Goal: Transaction & Acquisition: Purchase product/service

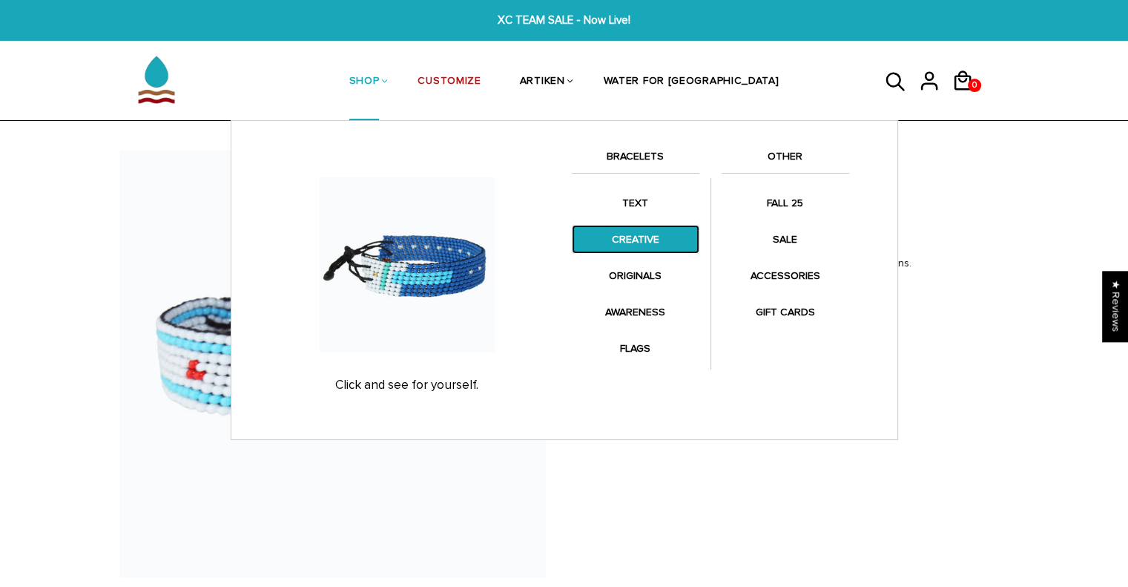
click at [616, 249] on link "CREATIVE" at bounding box center [636, 239] width 128 height 29
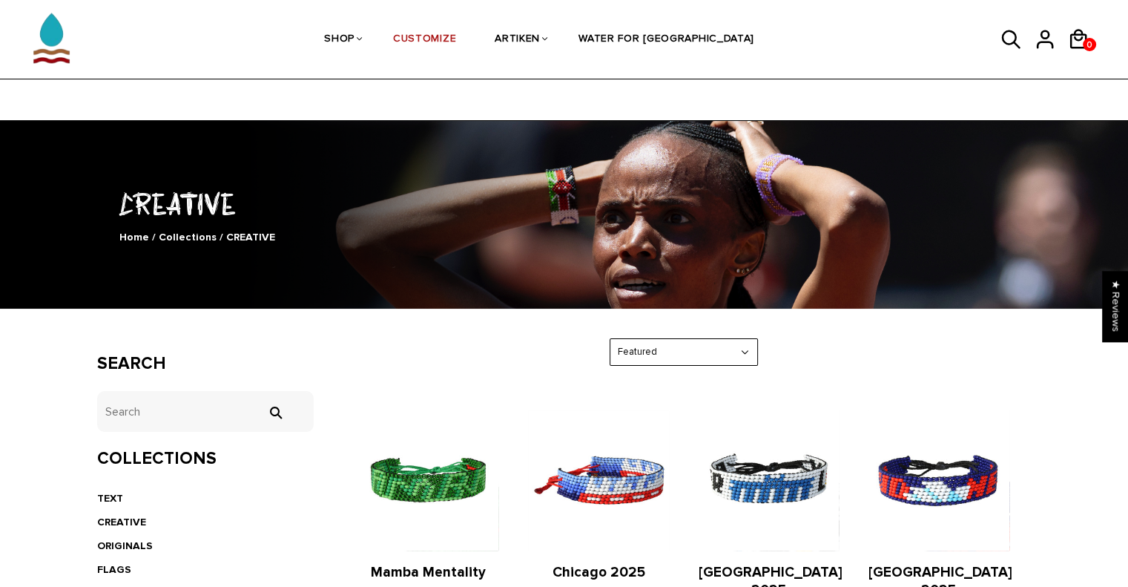
scroll to position [148, 0]
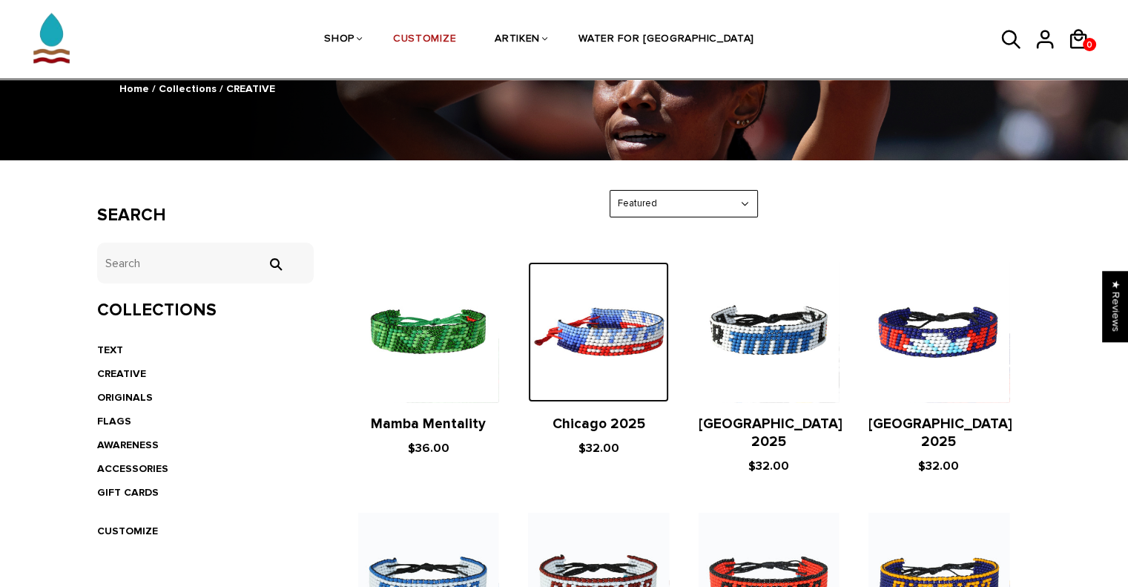
click at [619, 355] on img at bounding box center [598, 332] width 140 height 140
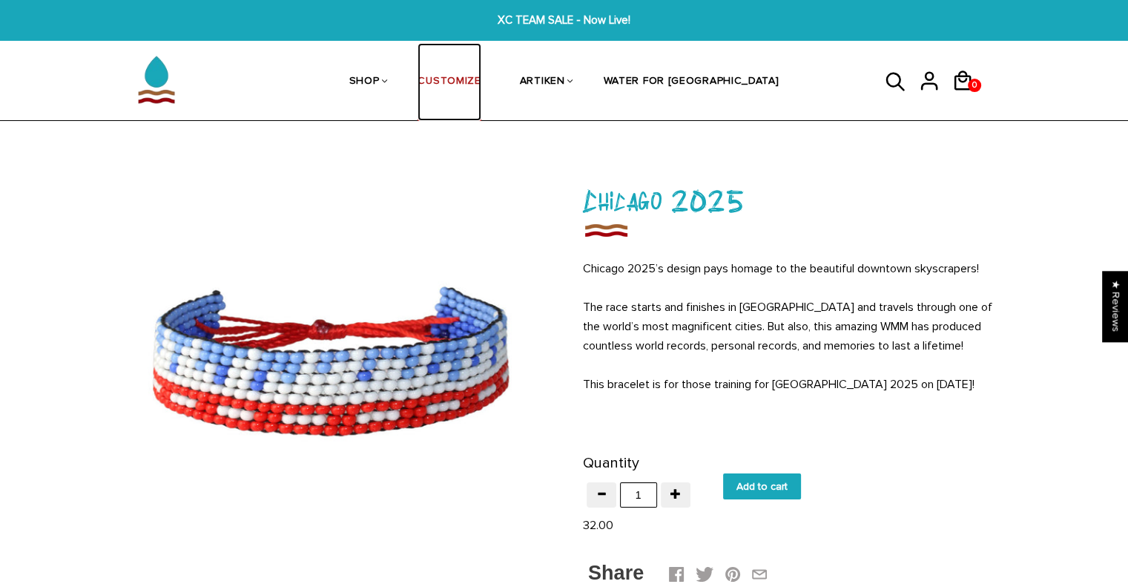
click at [481, 79] on link "CUSTOMIZE" at bounding box center [449, 82] width 63 height 79
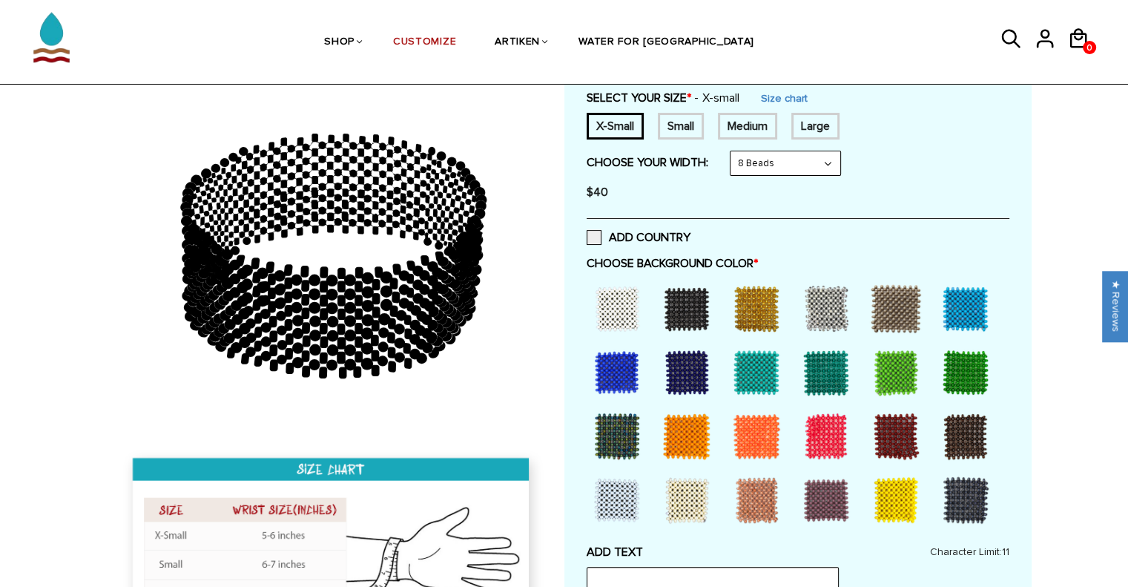
scroll to position [148, 0]
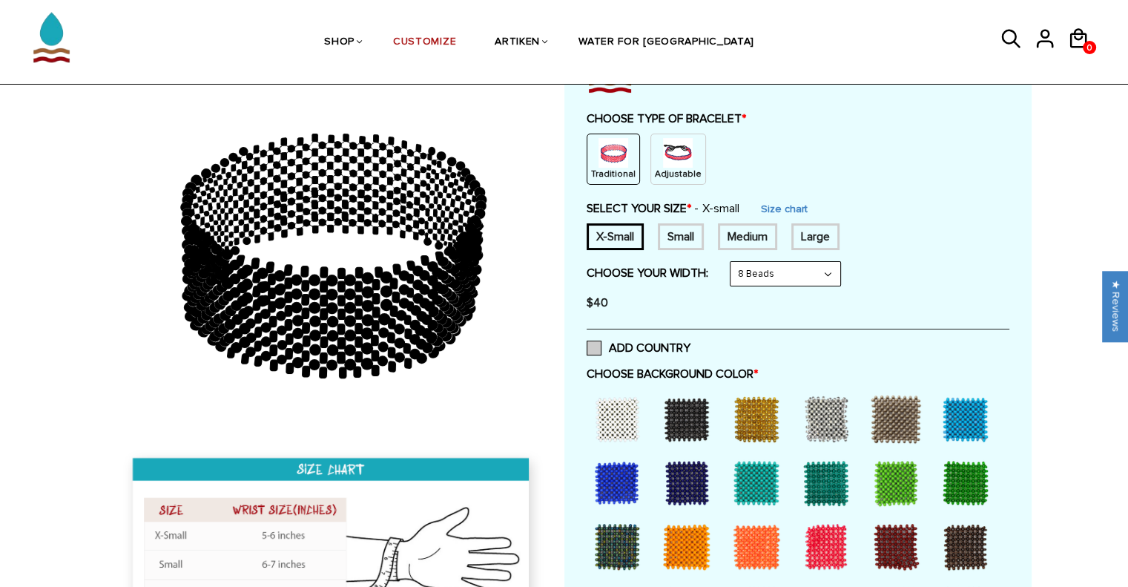
click at [596, 349] on span at bounding box center [594, 347] width 15 height 15
click at [691, 343] on input "ADD COUNTRY" at bounding box center [691, 343] width 0 height 0
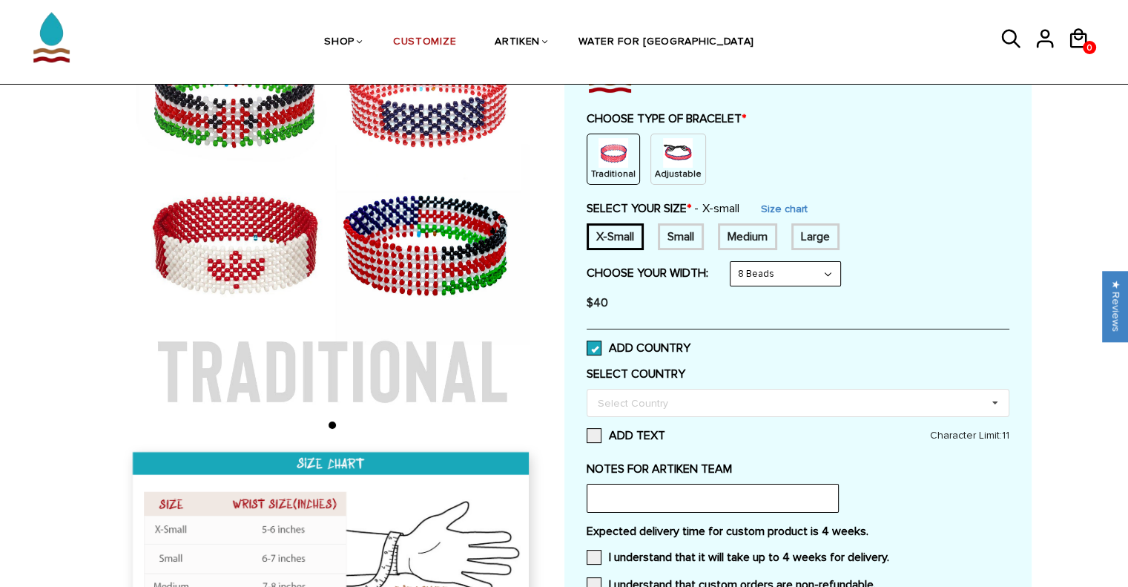
click at [597, 349] on span at bounding box center [594, 347] width 15 height 15
click at [691, 343] on input "ADD COUNTRY" at bounding box center [691, 343] width 0 height 0
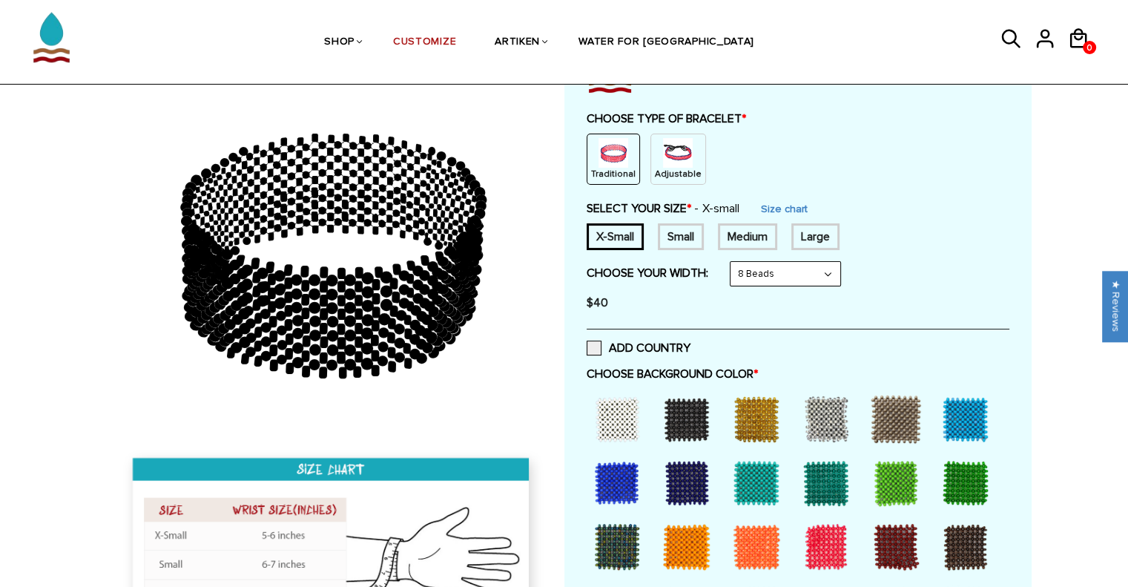
click at [689, 412] on div at bounding box center [686, 418] width 59 height 59
click at [624, 425] on div at bounding box center [617, 418] width 59 height 59
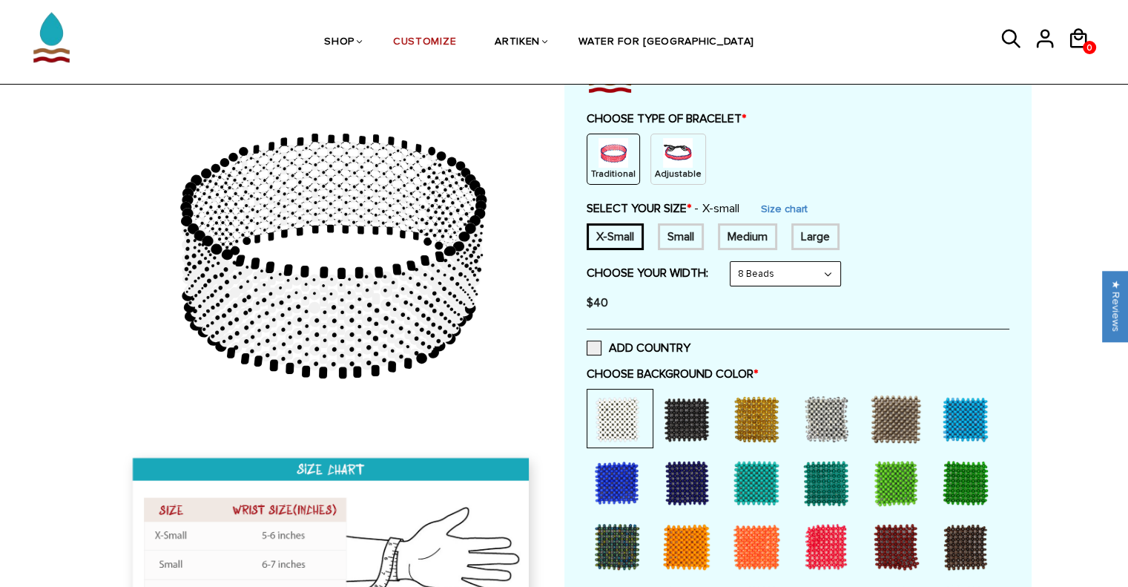
click at [687, 419] on div at bounding box center [686, 418] width 59 height 59
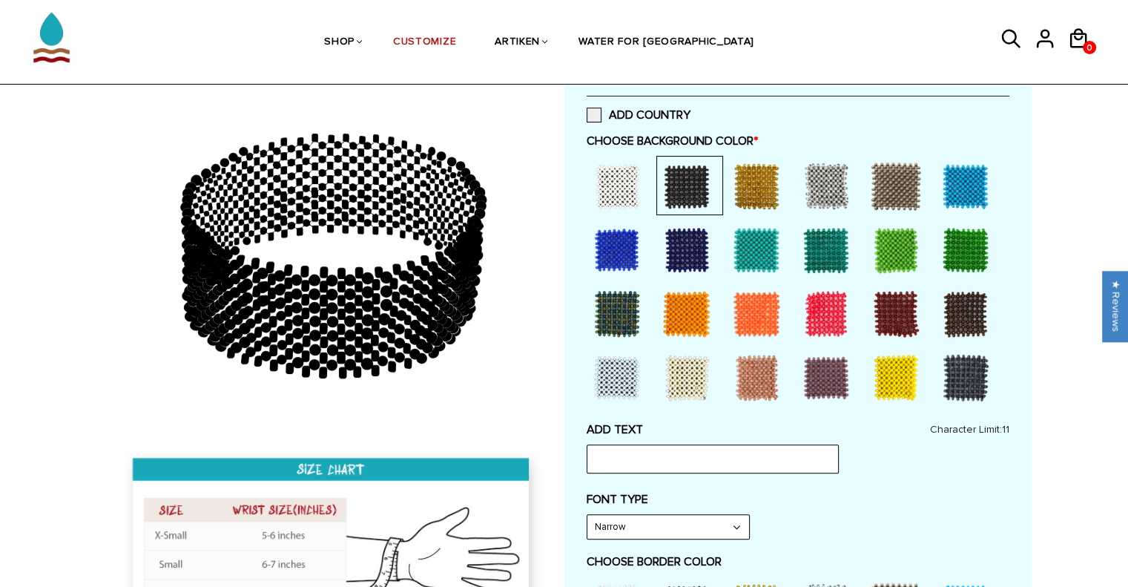
scroll to position [445, 0]
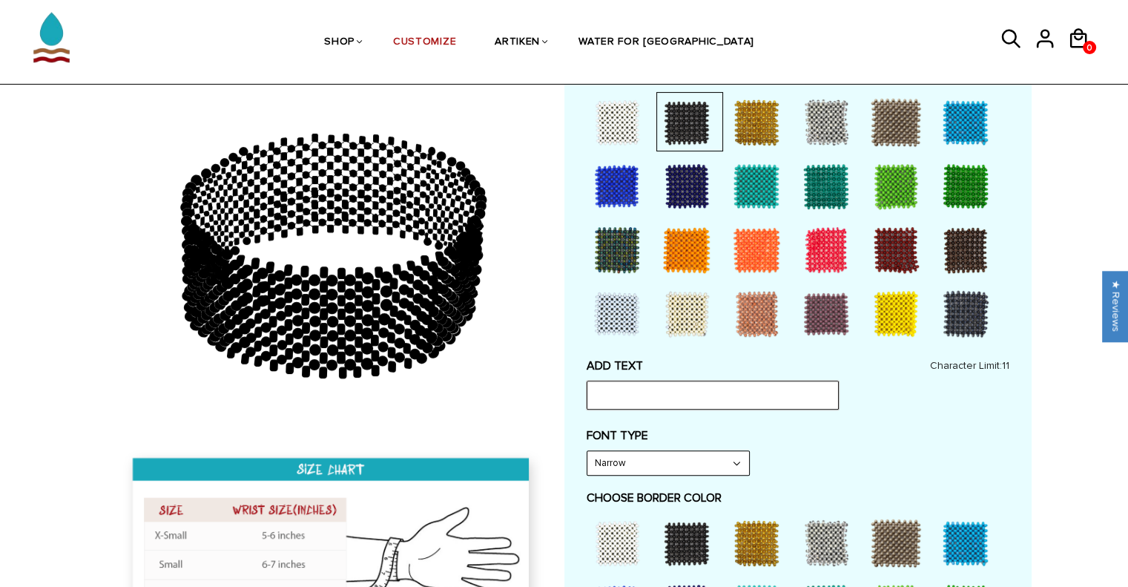
click at [677, 388] on input "text" at bounding box center [713, 395] width 252 height 28
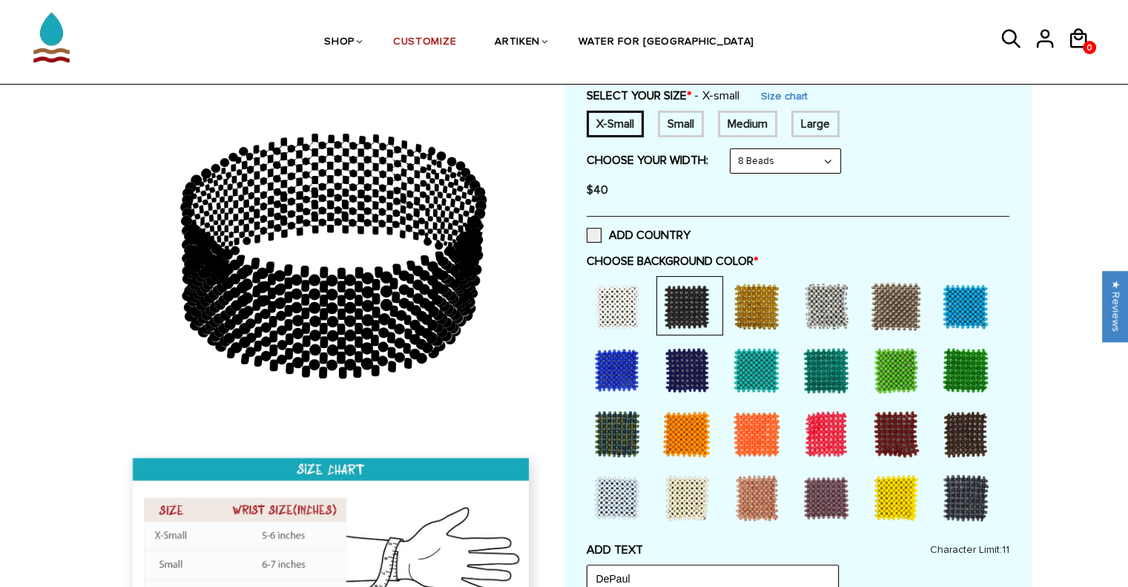
scroll to position [297, 0]
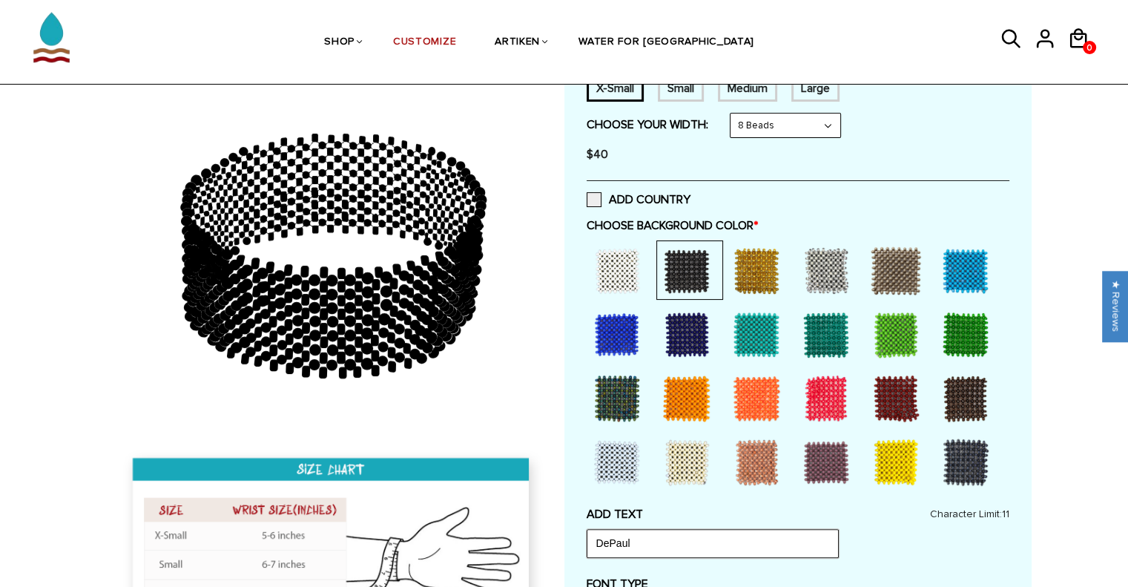
type input "DePaul"
click at [625, 336] on div at bounding box center [617, 334] width 59 height 59
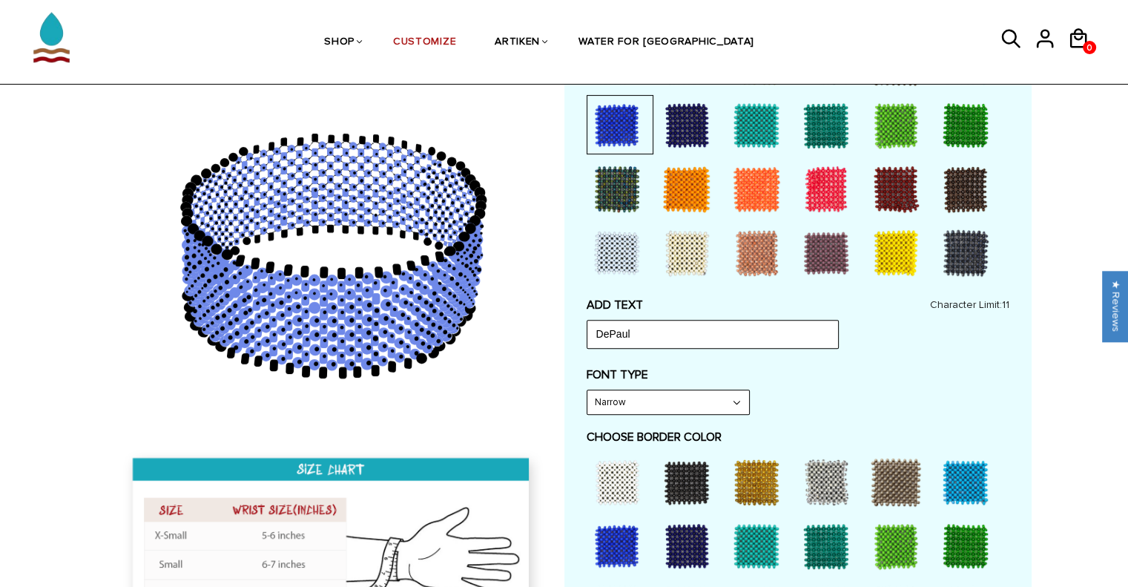
scroll to position [519, 0]
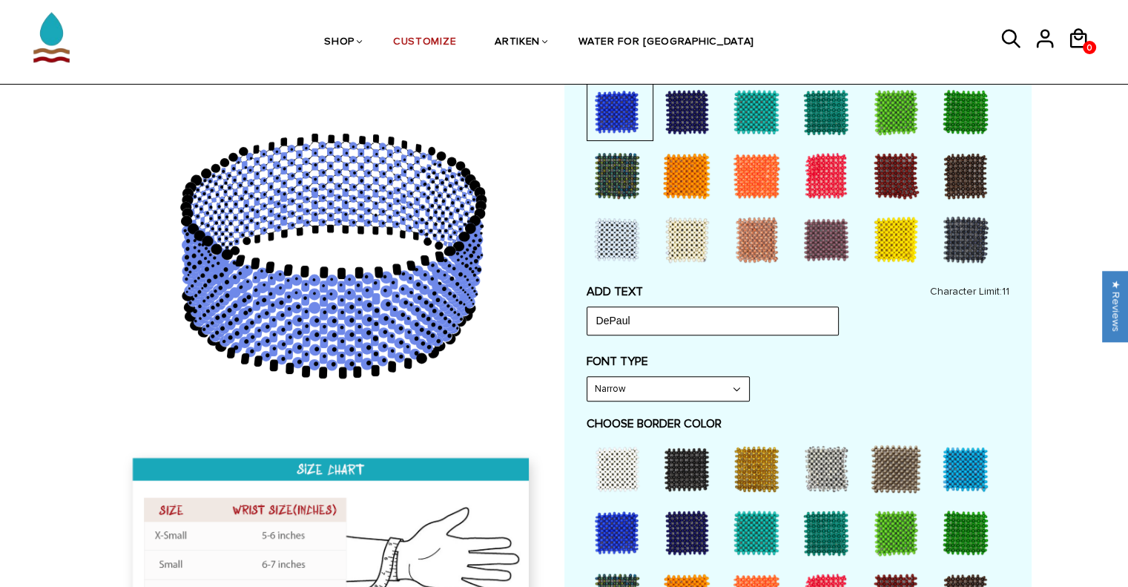
click at [697, 378] on select "Narrow Bold" at bounding box center [669, 389] width 162 height 24
click at [588, 377] on select "Narrow Bold" at bounding box center [669, 389] width 162 height 24
drag, startPoint x: 355, startPoint y: 358, endPoint x: 379, endPoint y: 354, distance: 24.9
click at [303, 343] on icon at bounding box center [332, 255] width 427 height 371
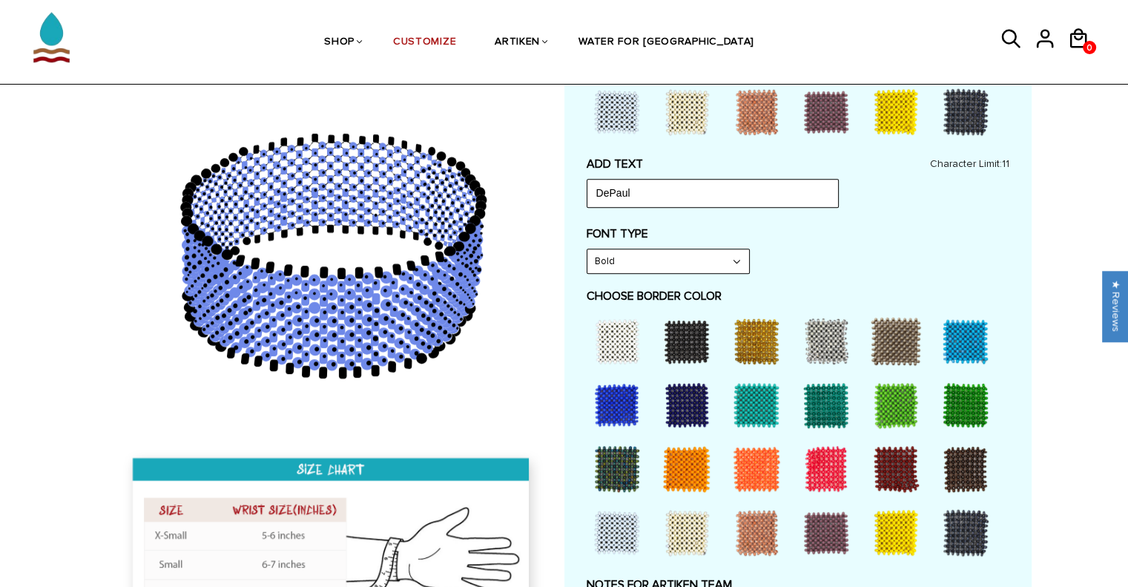
scroll to position [593, 0]
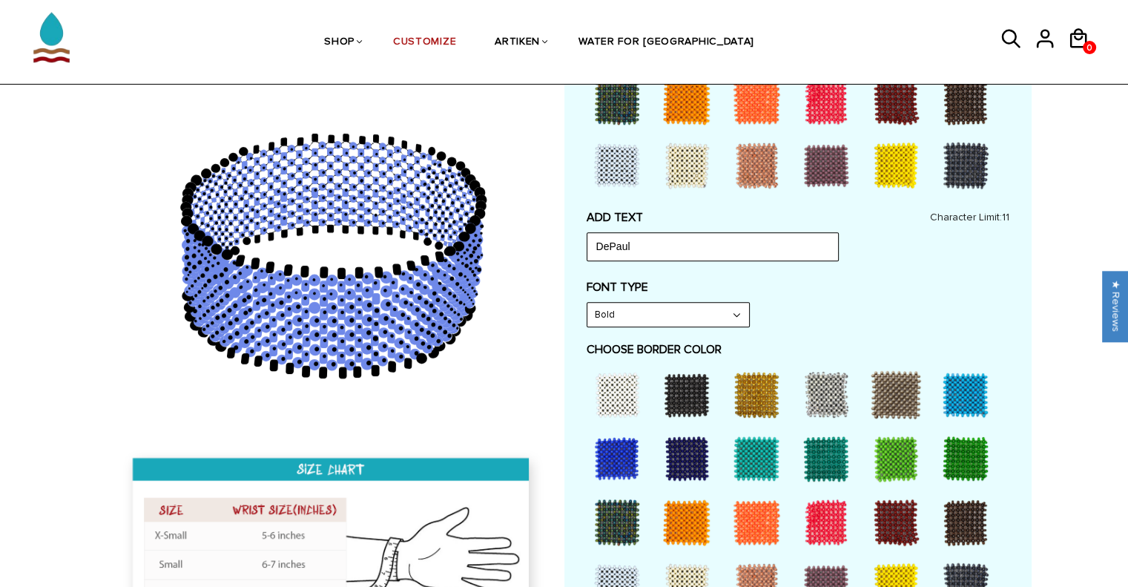
click at [677, 324] on div "Bold Narrow Bold" at bounding box center [668, 314] width 163 height 25
click at [588, 303] on select "Narrow Bold" at bounding box center [669, 315] width 162 height 24
click at [709, 312] on select "Narrow Bold" at bounding box center [669, 315] width 162 height 24
select select "Bold"
click at [588, 303] on select "Narrow Bold" at bounding box center [669, 315] width 162 height 24
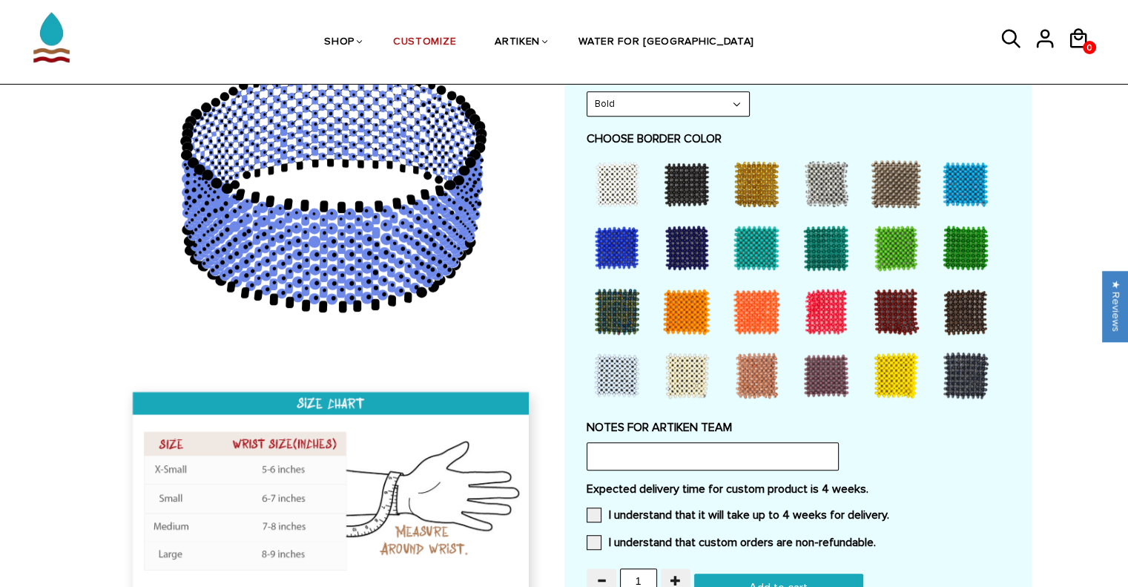
scroll to position [742, 0]
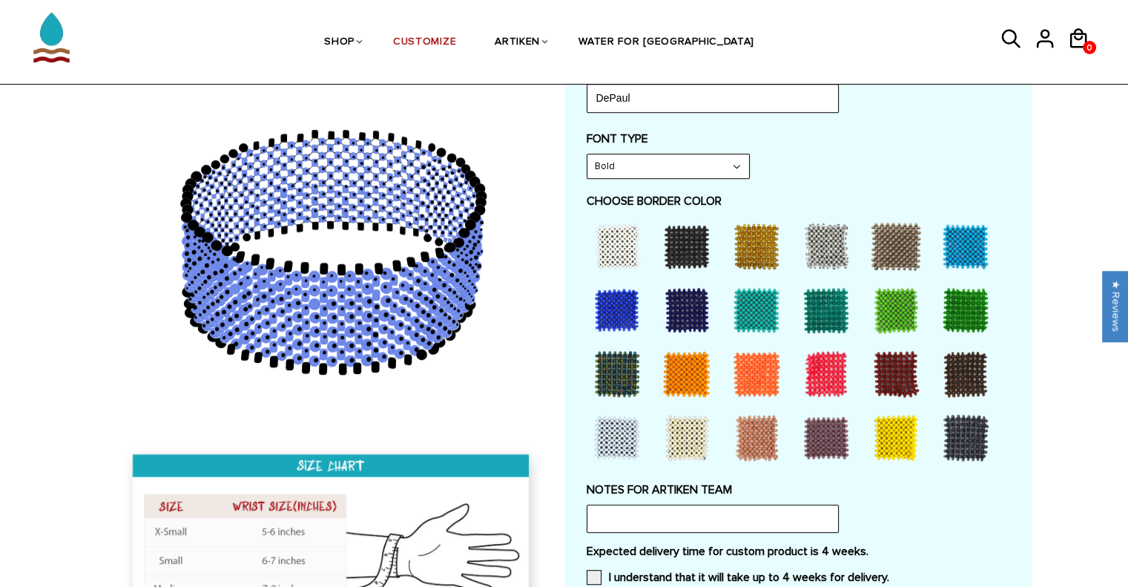
click at [820, 376] on div at bounding box center [826, 373] width 59 height 59
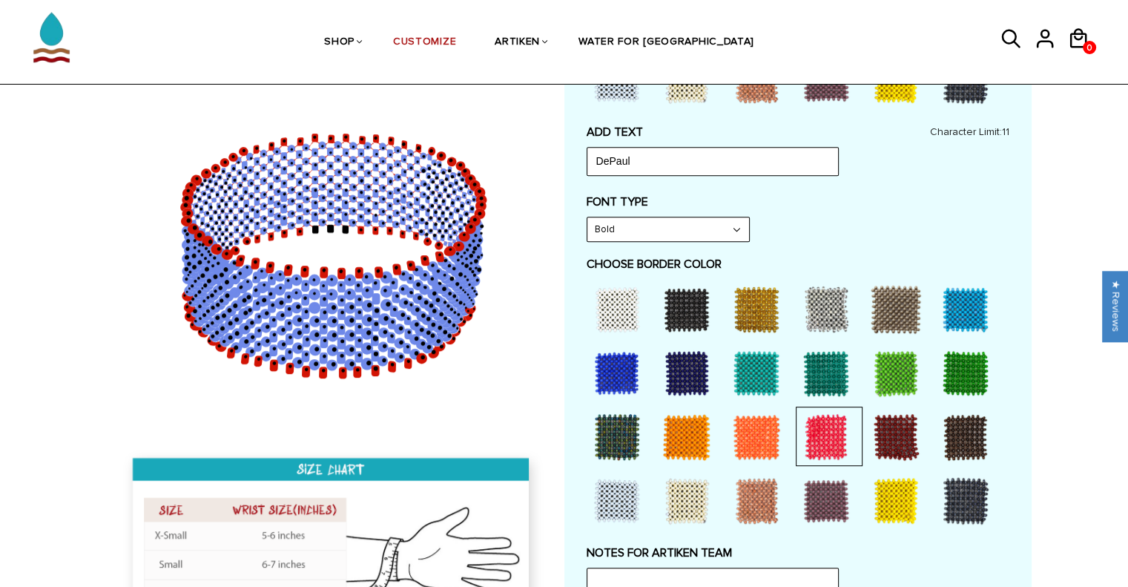
scroll to position [816, 0]
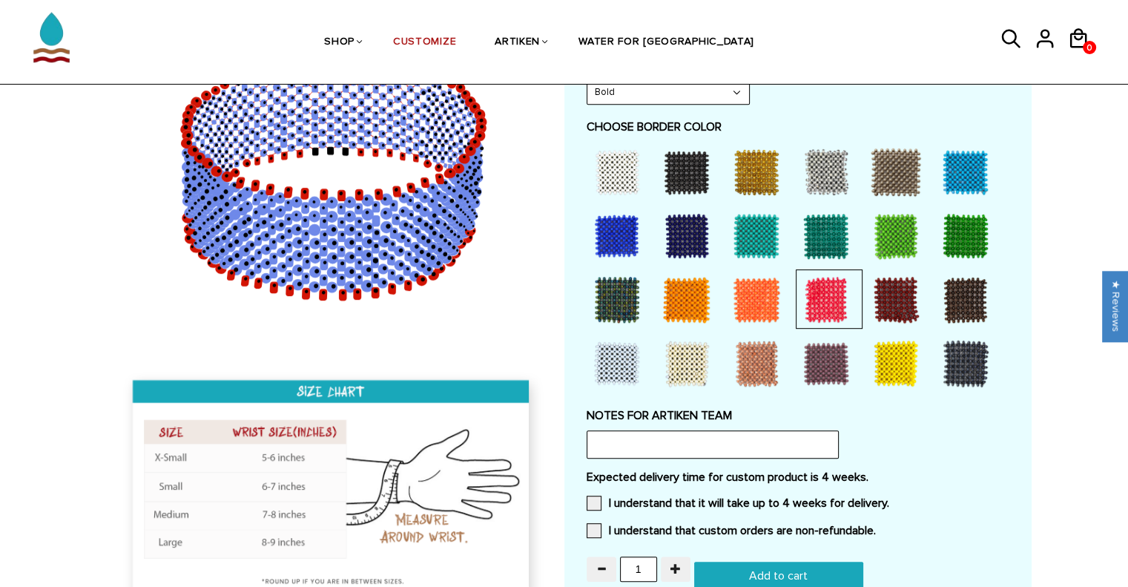
click at [896, 282] on div at bounding box center [895, 299] width 59 height 59
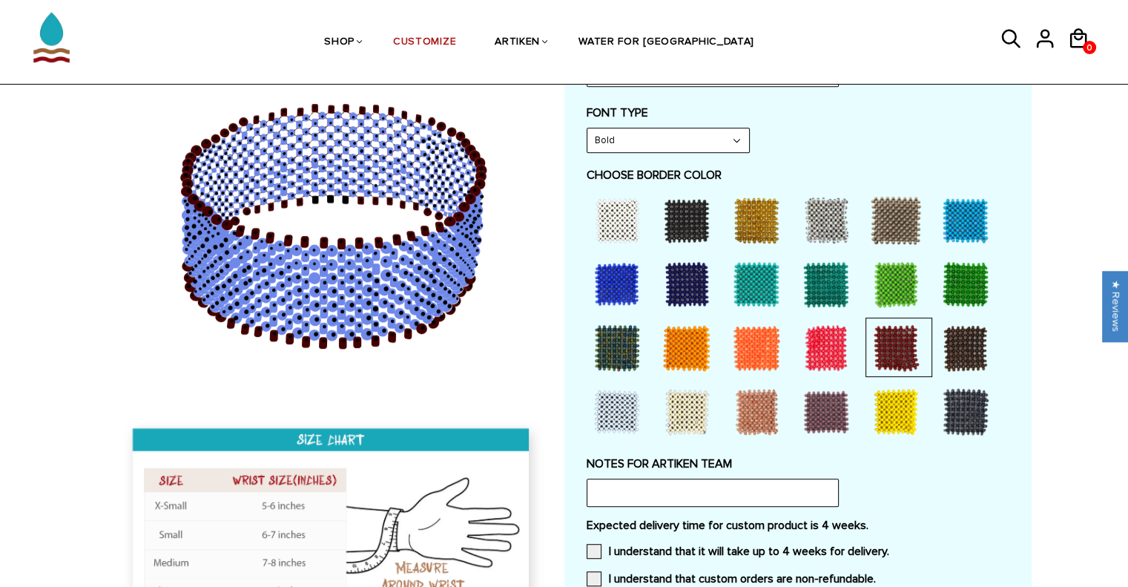
scroll to position [742, 0]
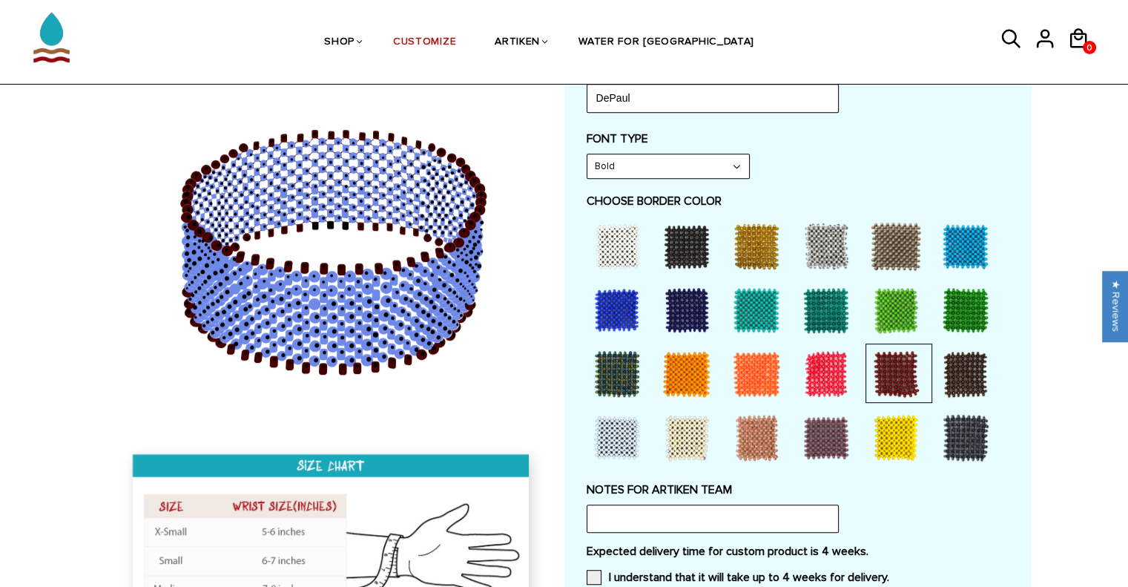
click at [823, 379] on div at bounding box center [826, 373] width 59 height 59
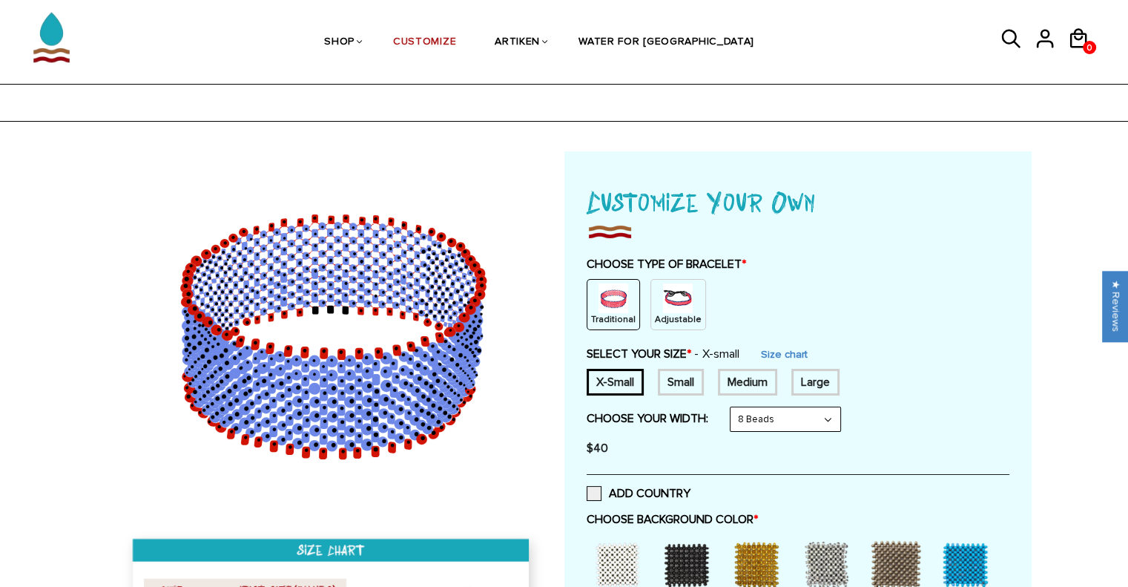
scroll to position [0, 0]
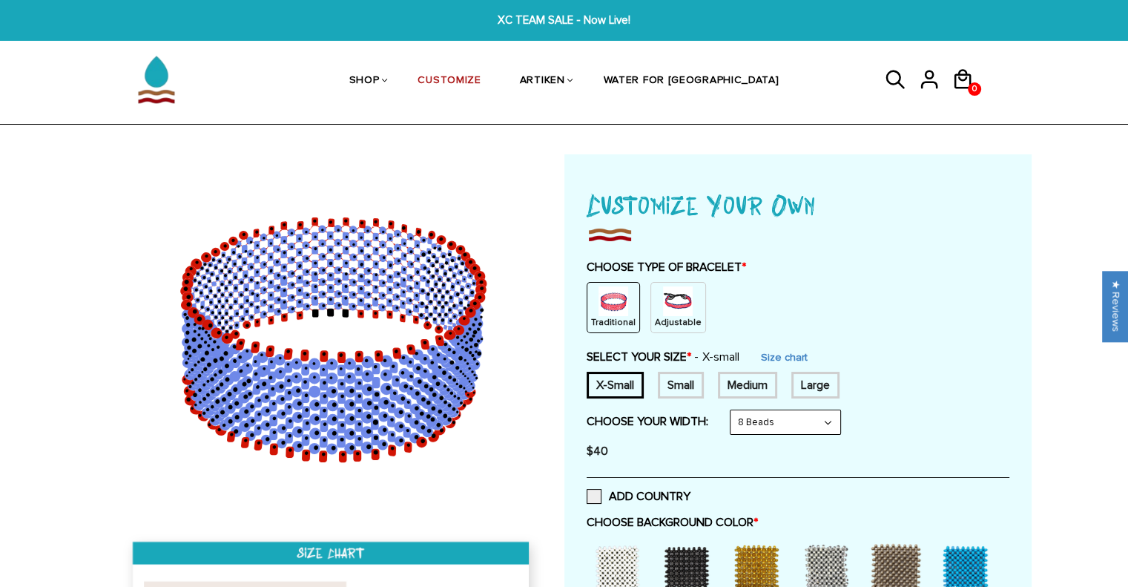
click at [674, 306] on img at bounding box center [678, 301] width 30 height 30
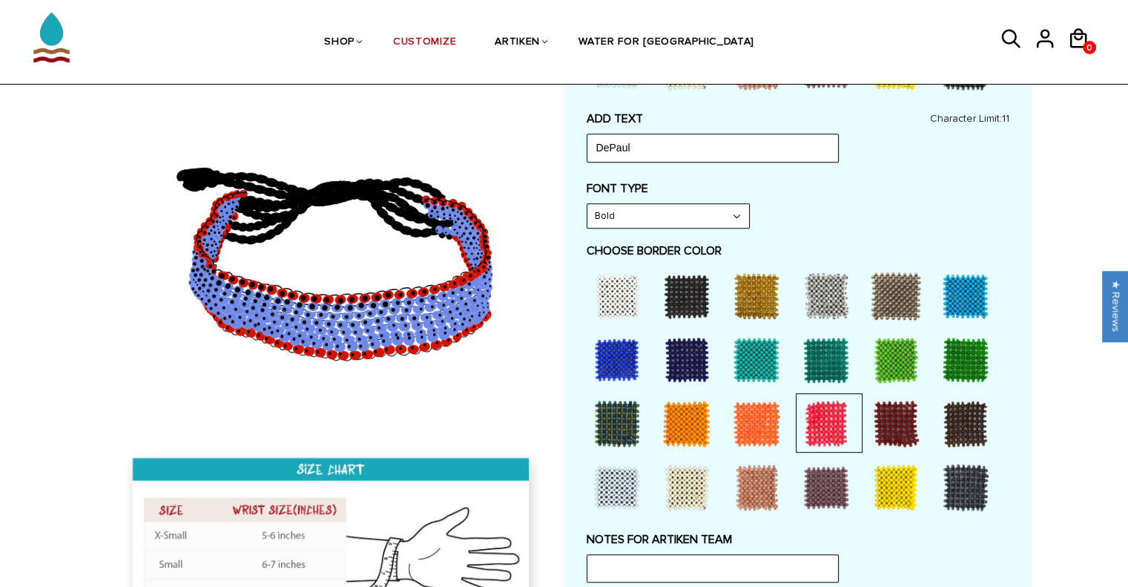
scroll to position [519, 0]
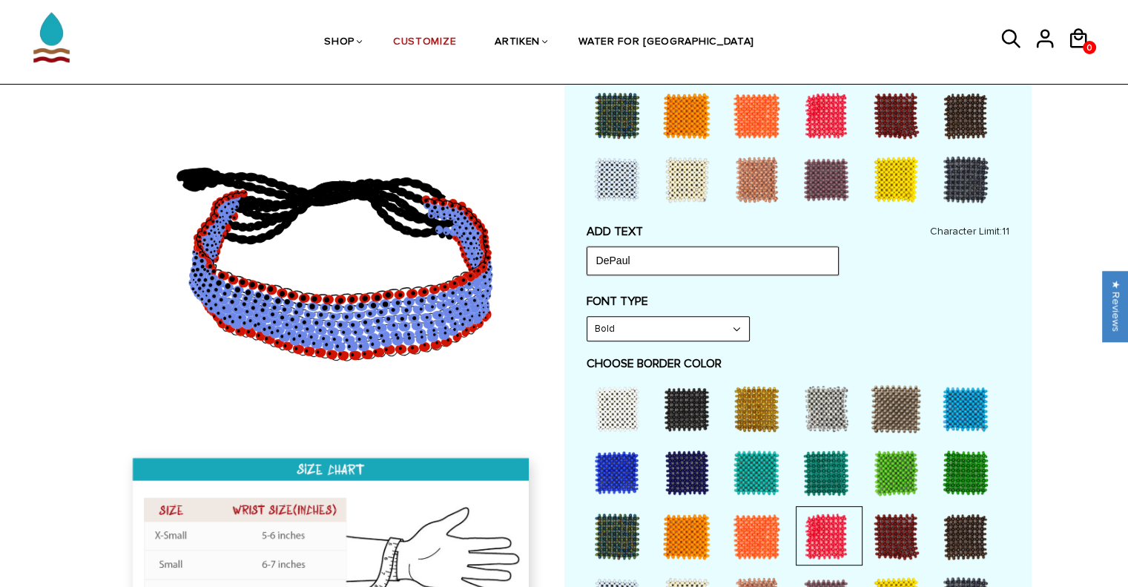
click at [727, 263] on input "DePaul" at bounding box center [713, 260] width 252 height 28
click at [463, 320] on icon at bounding box center [464, 318] width 3 height 3
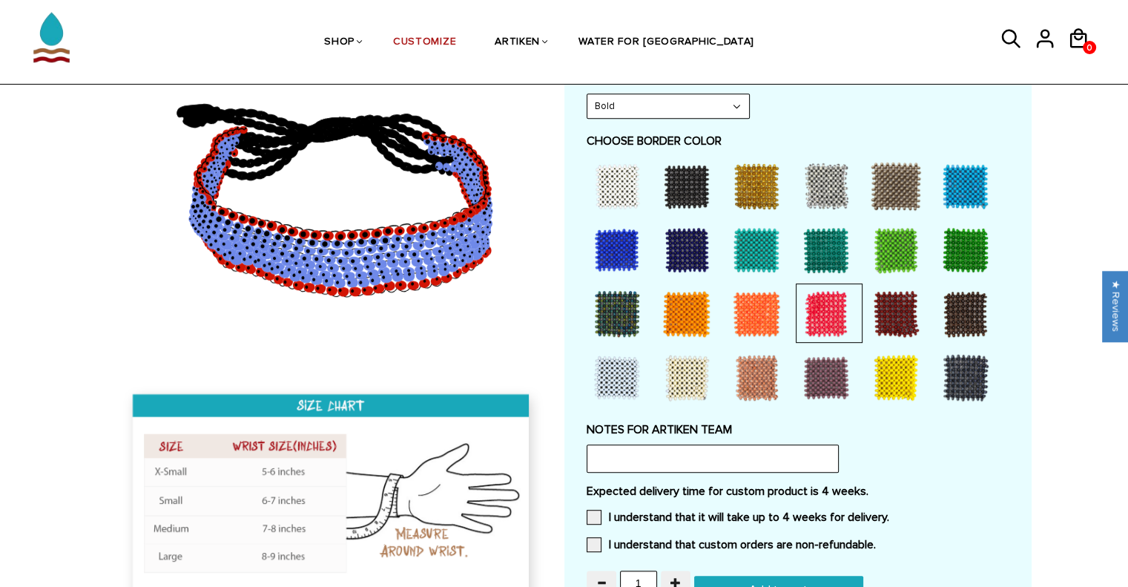
click at [1039, 369] on div "Home / [CUSTOMIZE] YOUR OWN" at bounding box center [564, 146] width 1128 height 1469
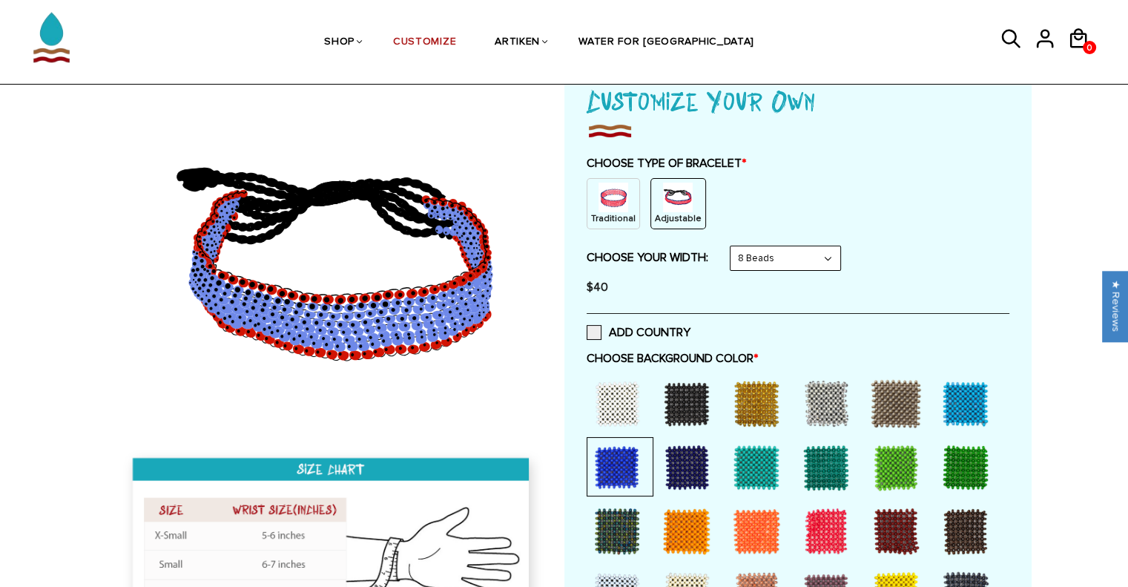
scroll to position [0, 0]
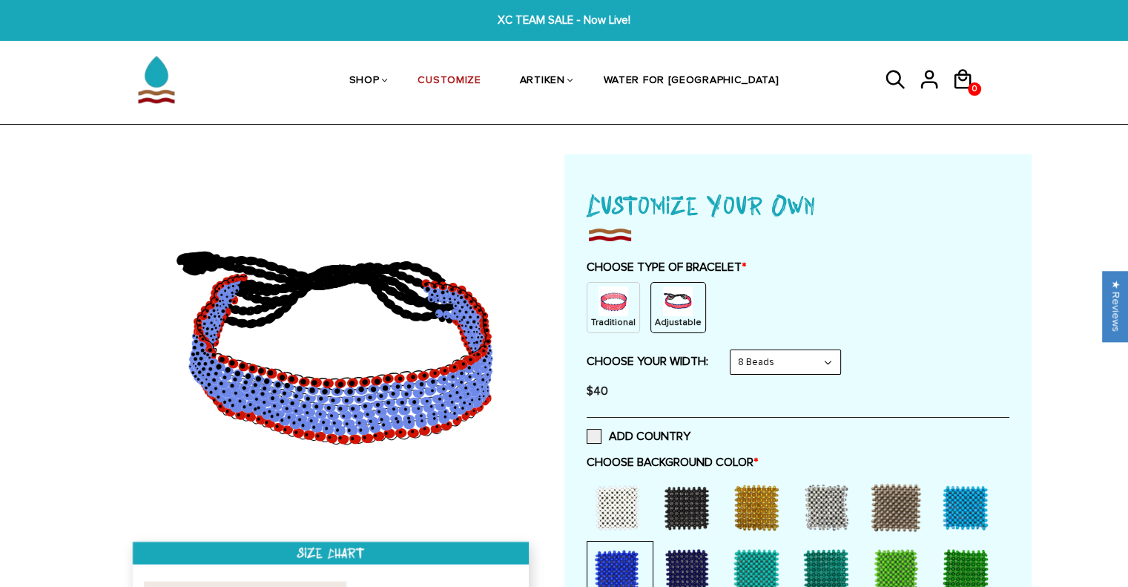
click at [792, 371] on select "8 Beads 6 Beads 10 Beads" at bounding box center [786, 362] width 110 height 24
click at [733, 350] on select "8 Beads 6 Beads 10 Beads" at bounding box center [786, 362] width 110 height 24
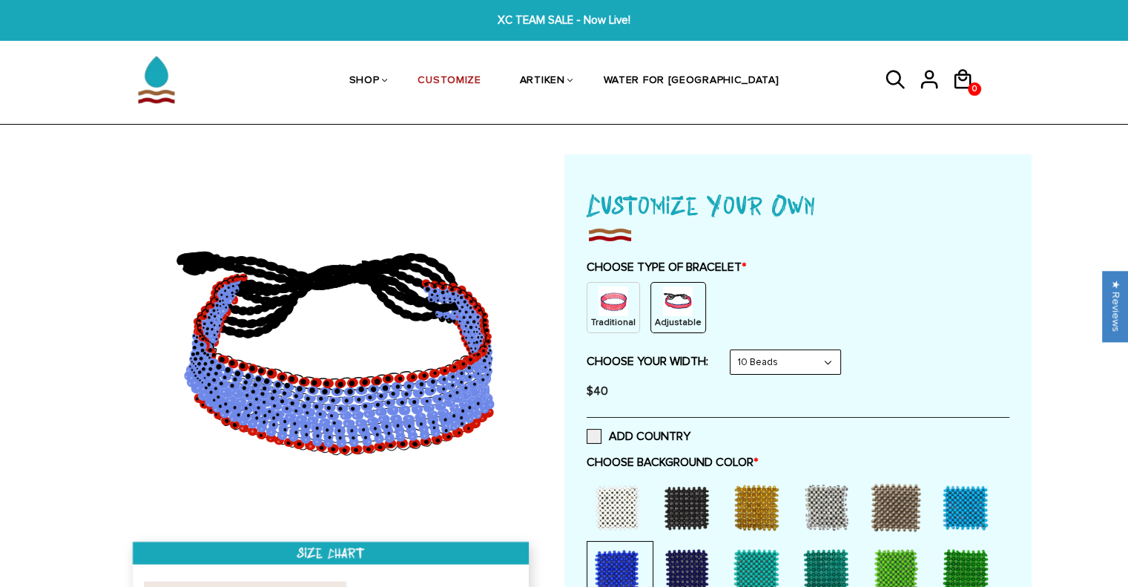
click at [786, 361] on select "8 Beads 6 Beads 10 Beads" at bounding box center [786, 362] width 110 height 24
select select "6-beads"
click at [733, 350] on select "8 Beads 6 Beads 10 Beads" at bounding box center [786, 362] width 110 height 24
select select "Bold"
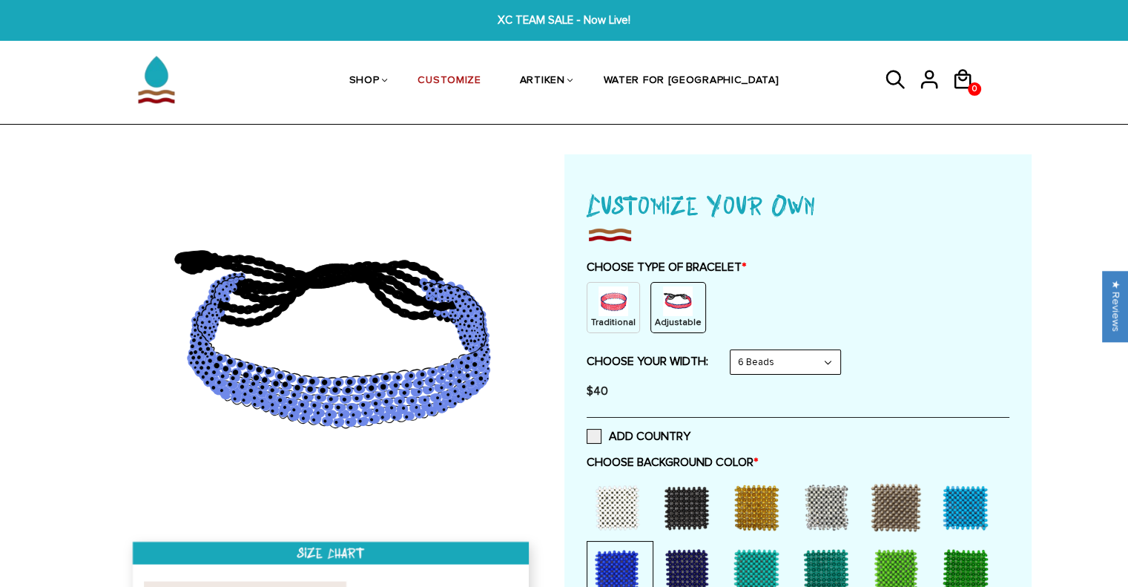
click at [800, 370] on select "8 Beads 6 Beads 10 Beads" at bounding box center [786, 362] width 110 height 24
click at [733, 350] on select "8 Beads 6 Beads 10 Beads" at bounding box center [786, 362] width 110 height 24
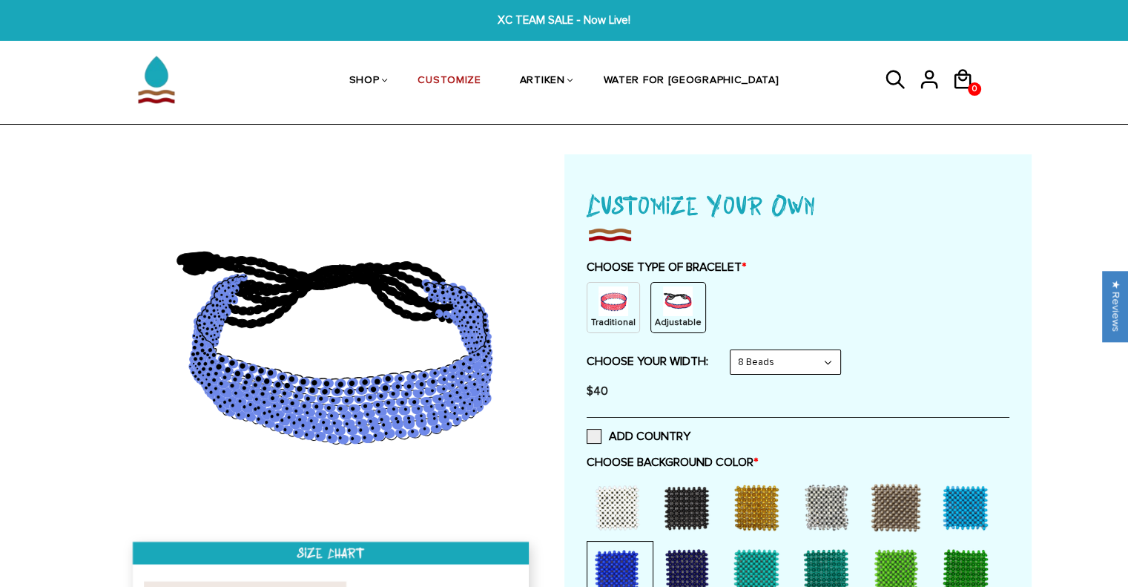
click at [768, 372] on select "8 Beads 6 Beads 10 Beads" at bounding box center [786, 362] width 110 height 24
select select "10-beads"
click at [733, 350] on select "8 Beads 6 Beads 10 Beads" at bounding box center [786, 362] width 110 height 24
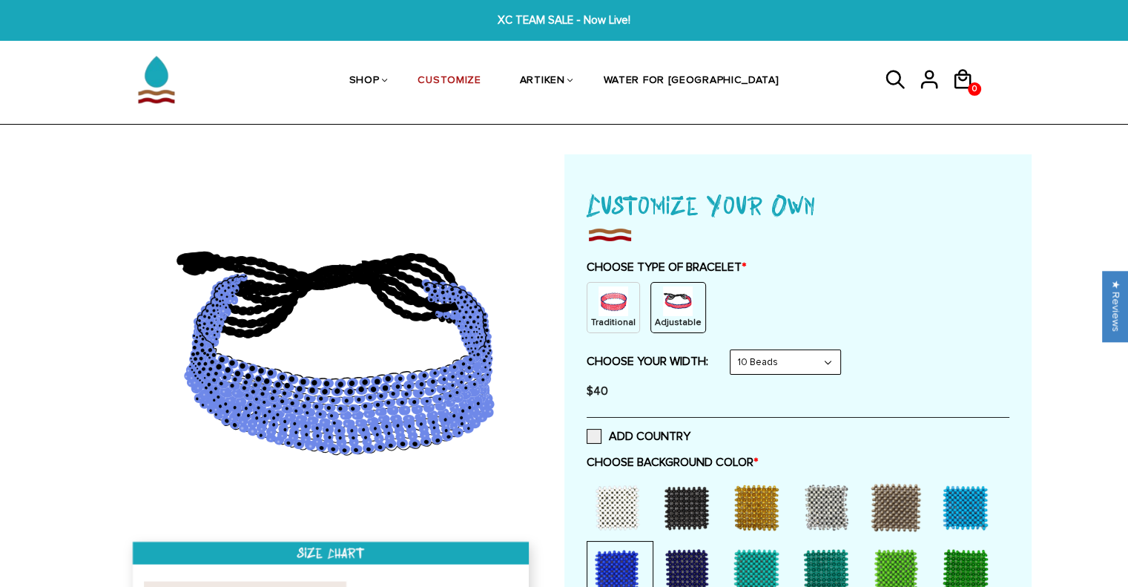
click at [612, 311] on img at bounding box center [614, 301] width 30 height 30
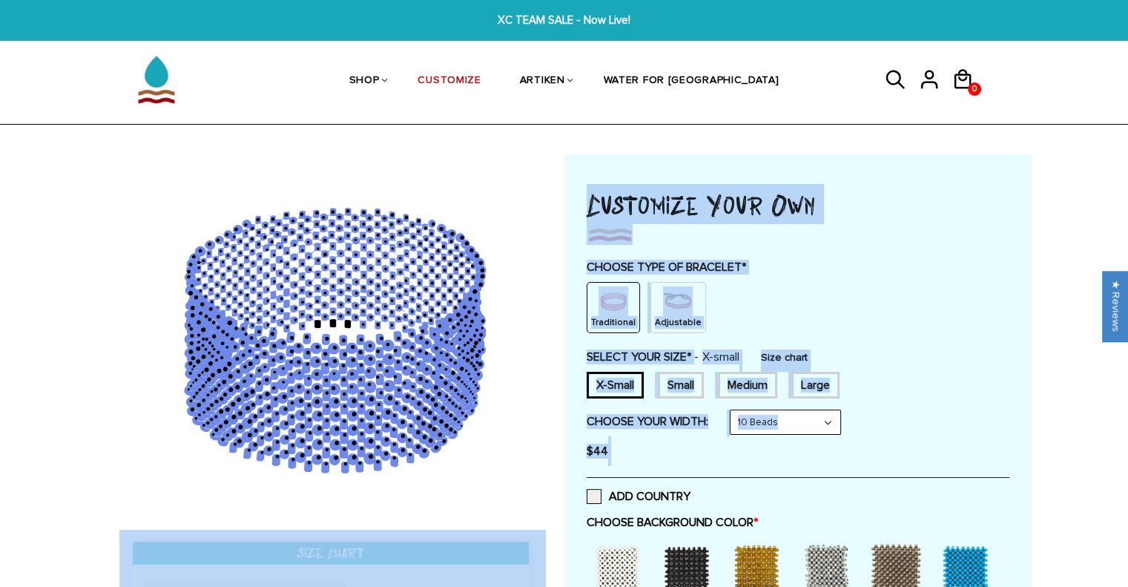
drag, startPoint x: 609, startPoint y: 444, endPoint x: 631, endPoint y: 452, distance: 23.5
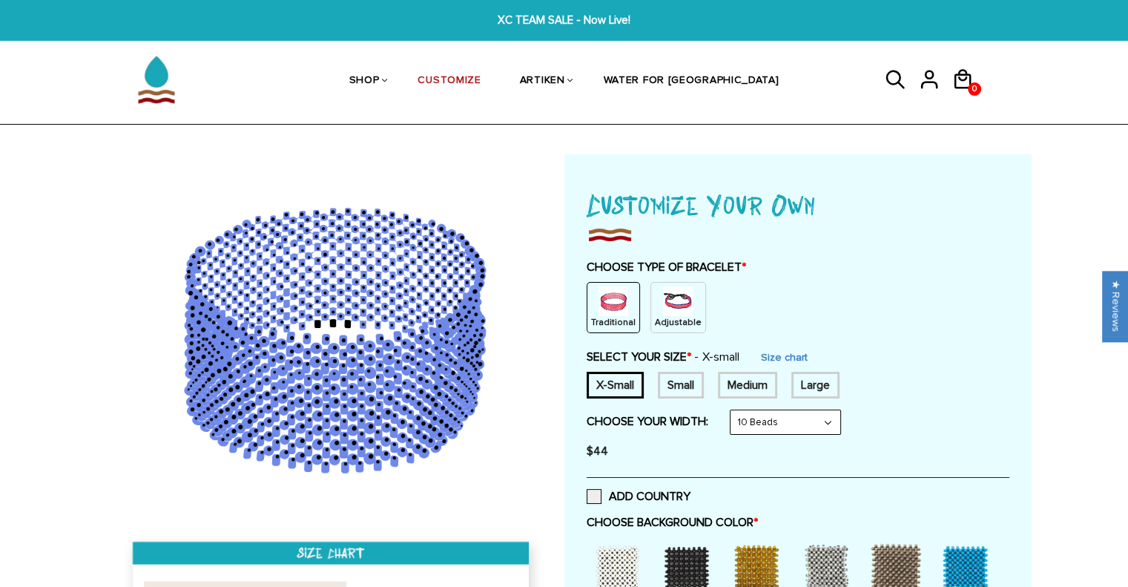
click at [633, 448] on div "$44" at bounding box center [798, 451] width 423 height 30
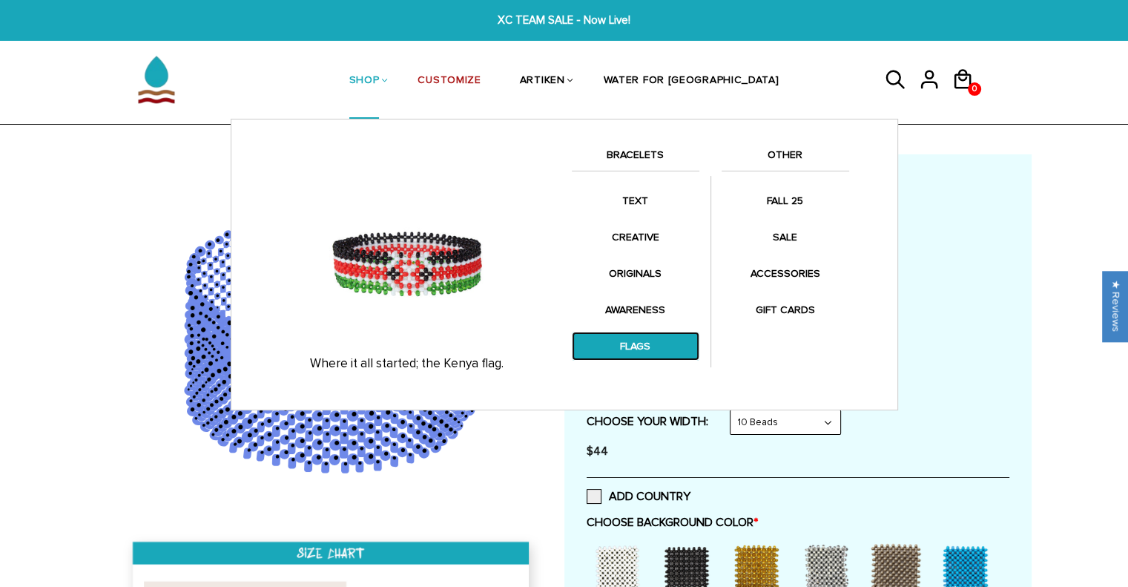
click at [635, 343] on link "FLAGS" at bounding box center [636, 346] width 128 height 29
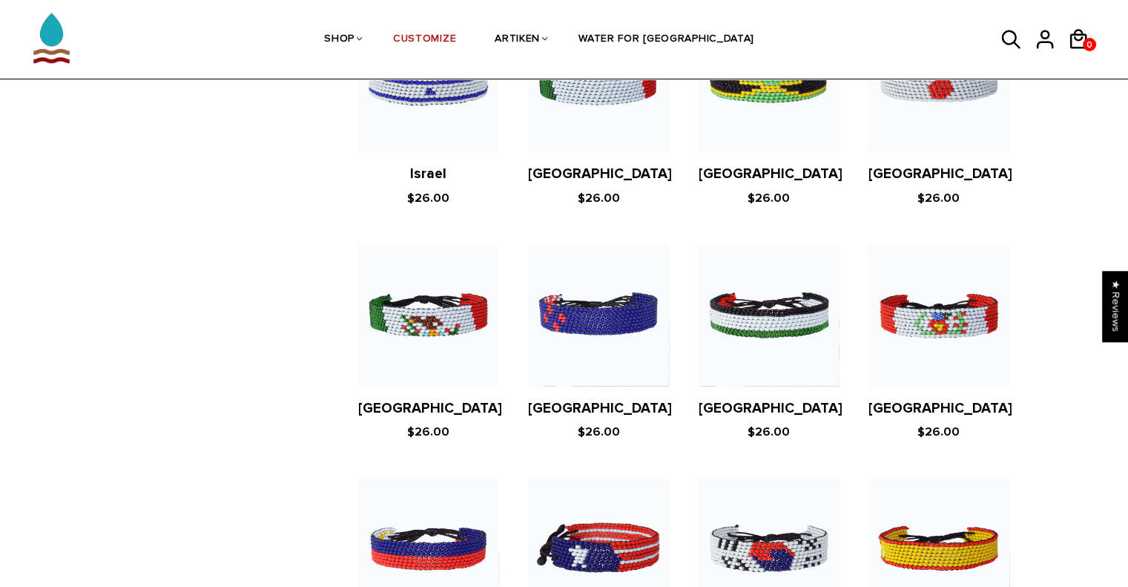
scroll to position [2745, 0]
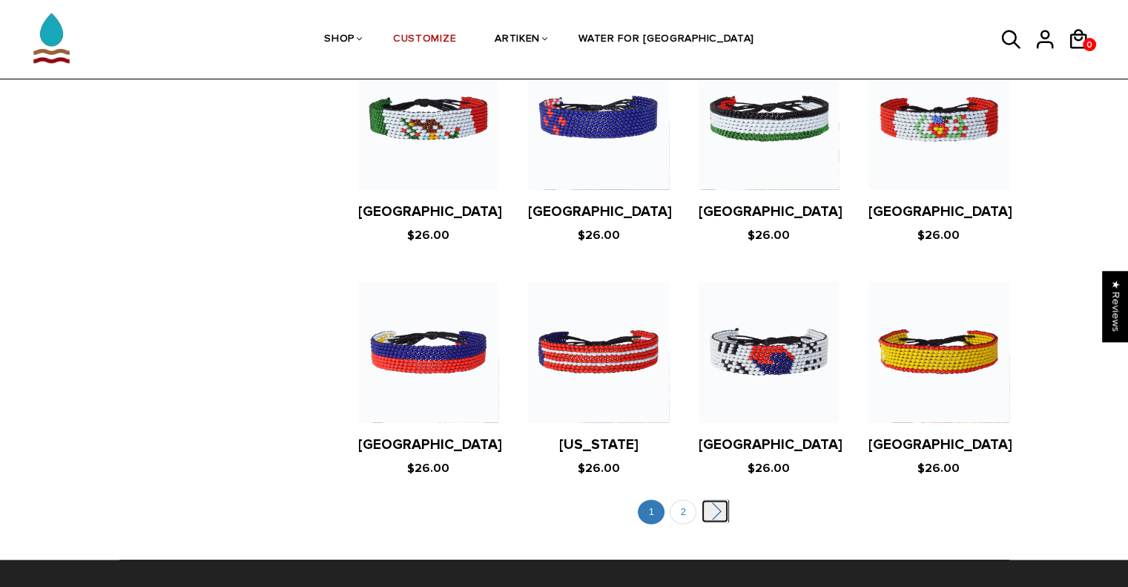
click at [719, 499] on link "" at bounding box center [715, 510] width 27 height 23
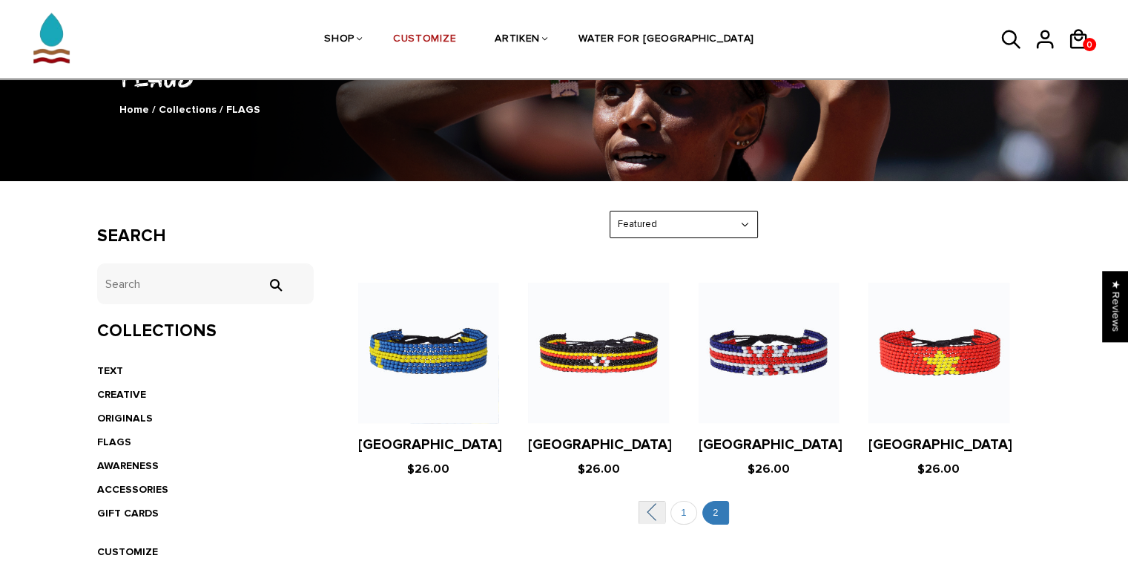
scroll to position [223, 0]
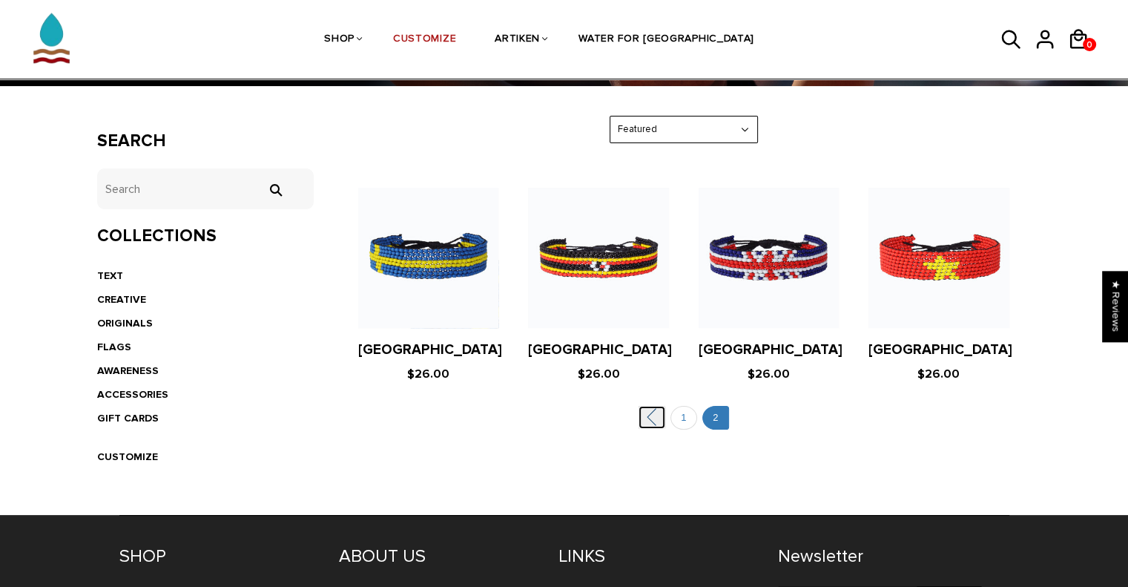
click at [657, 415] on link "" at bounding box center [652, 417] width 27 height 23
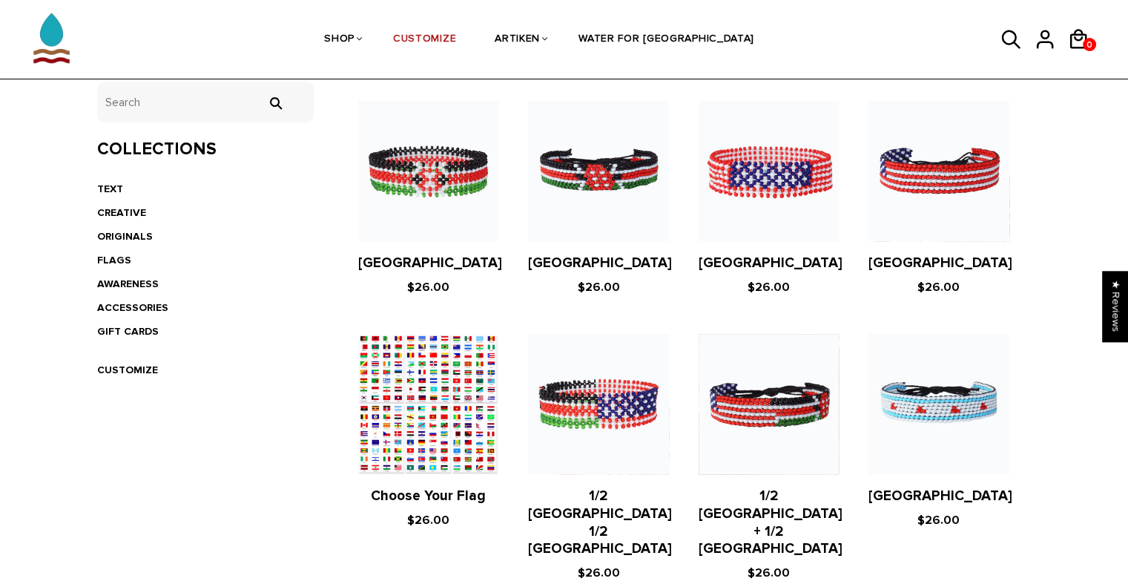
scroll to position [223, 0]
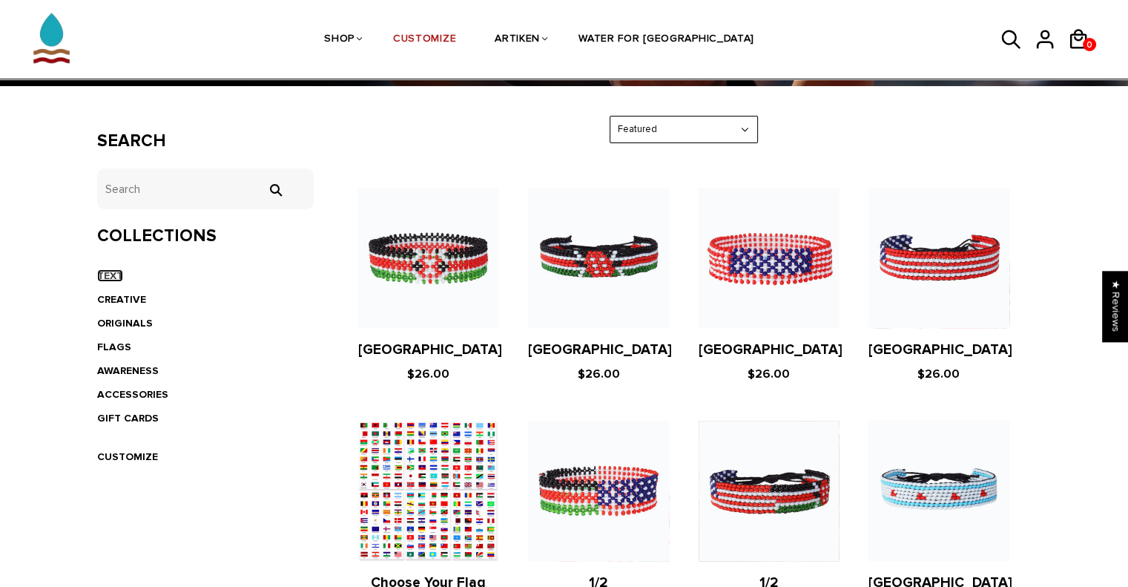
click at [97, 275] on link "TEXT" at bounding box center [110, 275] width 26 height 13
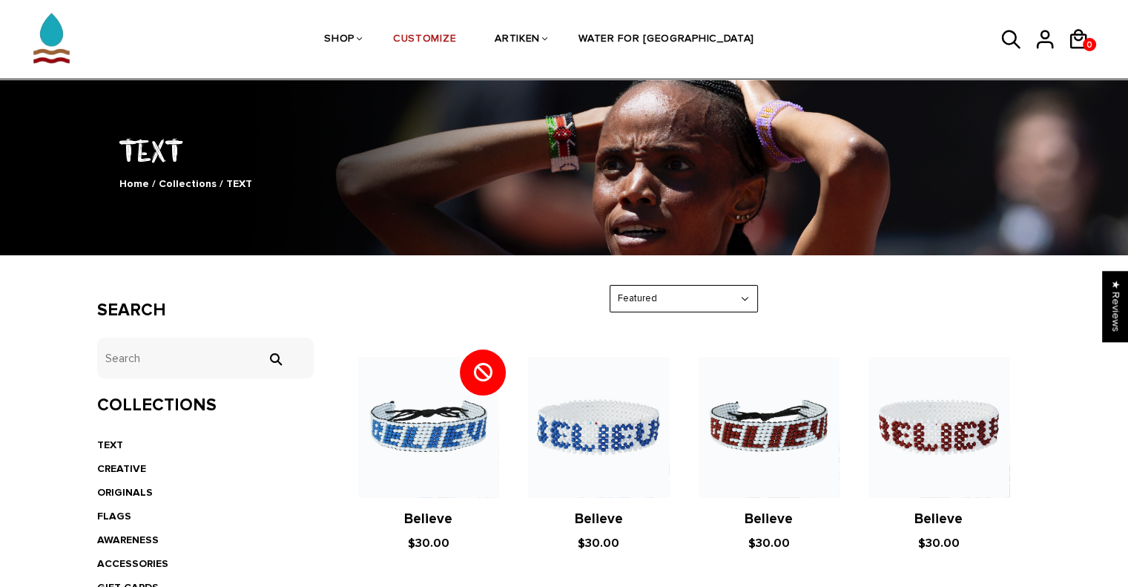
scroll to position [189, 0]
